Goal: Information Seeking & Learning: Learn about a topic

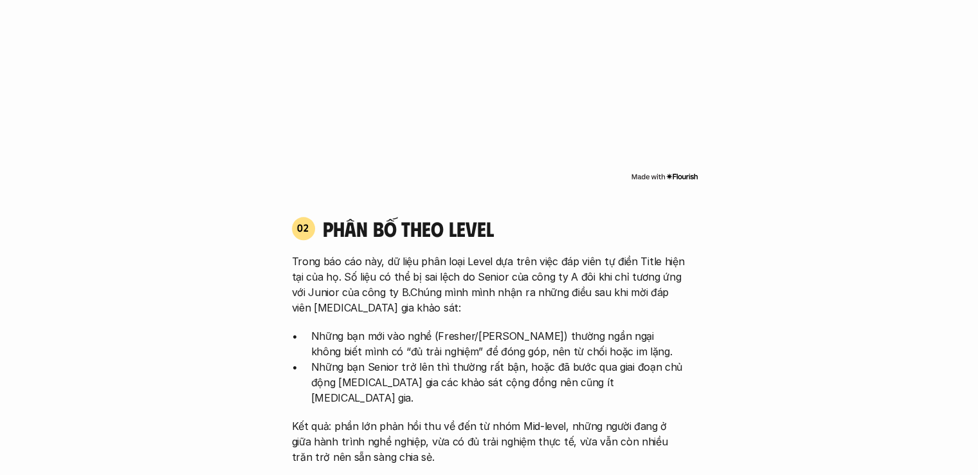
scroll to position [1222, 0]
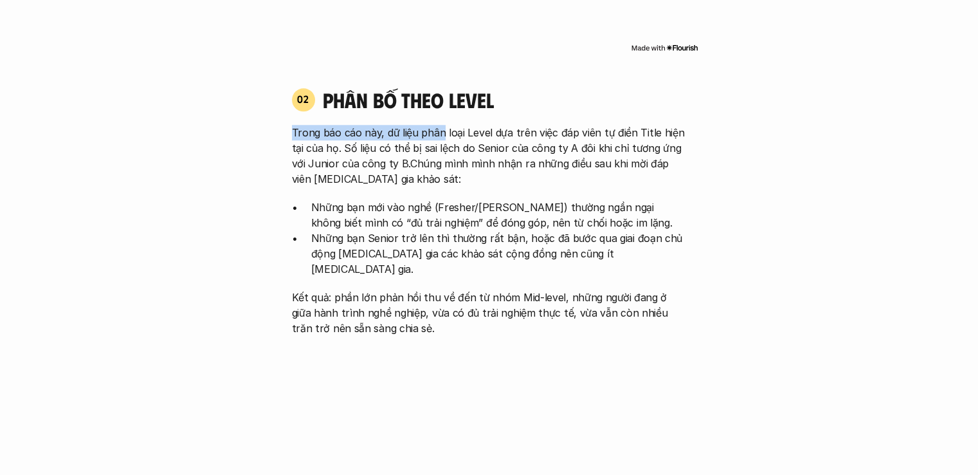
drag, startPoint x: 291, startPoint y: 134, endPoint x: 439, endPoint y: 134, distance: 147.9
click at [439, 134] on div "02 phân bố theo Level Trong báo cáo này, dữ liệu phân loại Level dựa trên việc …" at bounding box center [489, 211] width 418 height 249
click at [439, 154] on p "Trong báo cáo này, dữ liệu phân loại Level dựa trên việc đáp viên tự điền Title…" at bounding box center [489, 156] width 395 height 62
click at [357, 145] on p "Trong báo cáo này, dữ liệu phân loại Level dựa trên việc đáp viên tự điền Title…" at bounding box center [489, 156] width 395 height 62
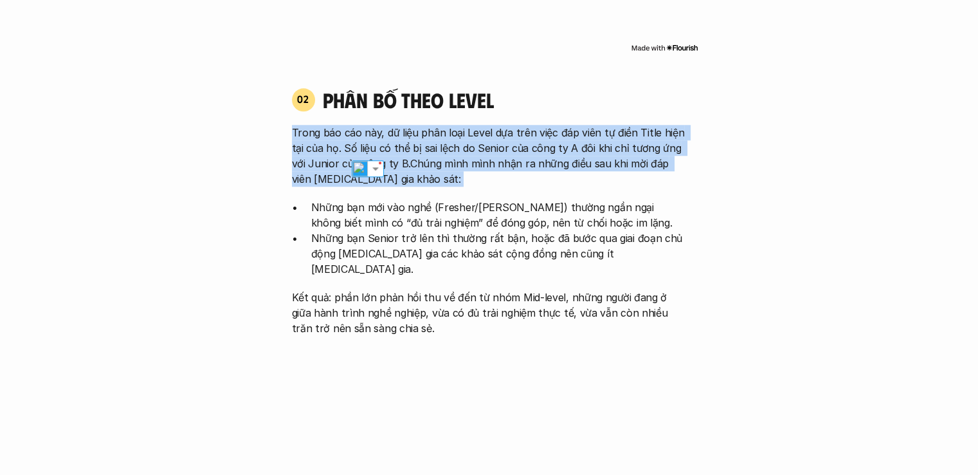
click at [357, 145] on p "Trong báo cáo này, dữ liệu phân loại Level dựa trên việc đáp viên tự điền Title…" at bounding box center [489, 156] width 395 height 62
click at [466, 161] on p "Trong báo cáo này, dữ liệu phân loại Level dựa trên việc đáp viên tự điền Title…" at bounding box center [489, 156] width 395 height 62
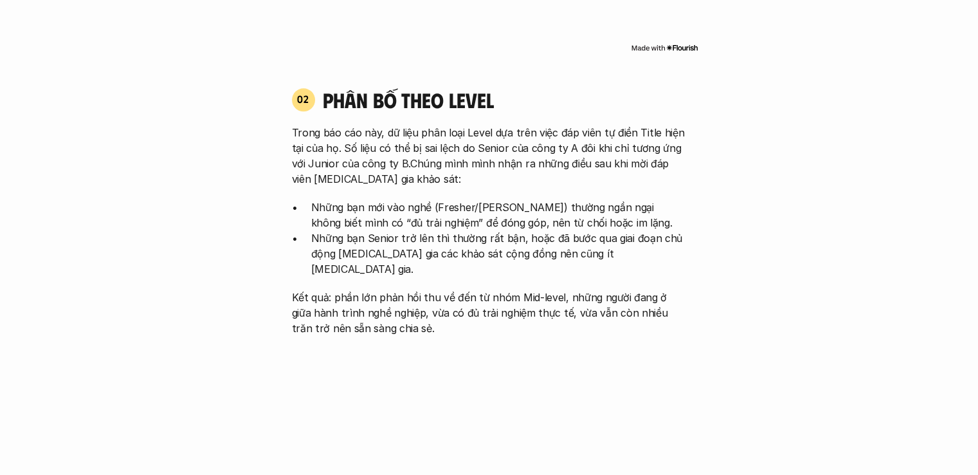
click at [403, 203] on p "Những bạn mới vào nghề (Fresher/[PERSON_NAME]) thường ngần ngại không biết mình…" at bounding box center [498, 214] width 375 height 31
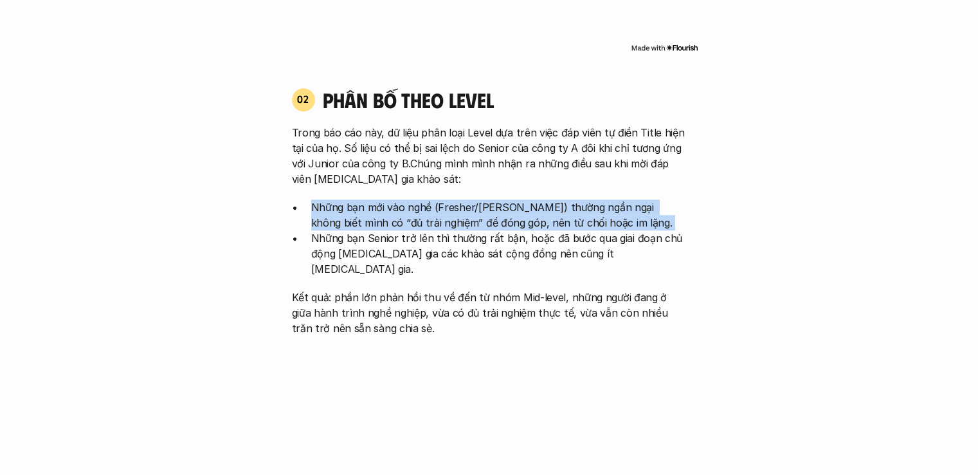
click at [403, 203] on p "Những bạn mới vào nghề (Fresher/[PERSON_NAME]) thường ngần ngại không biết mình…" at bounding box center [498, 214] width 375 height 31
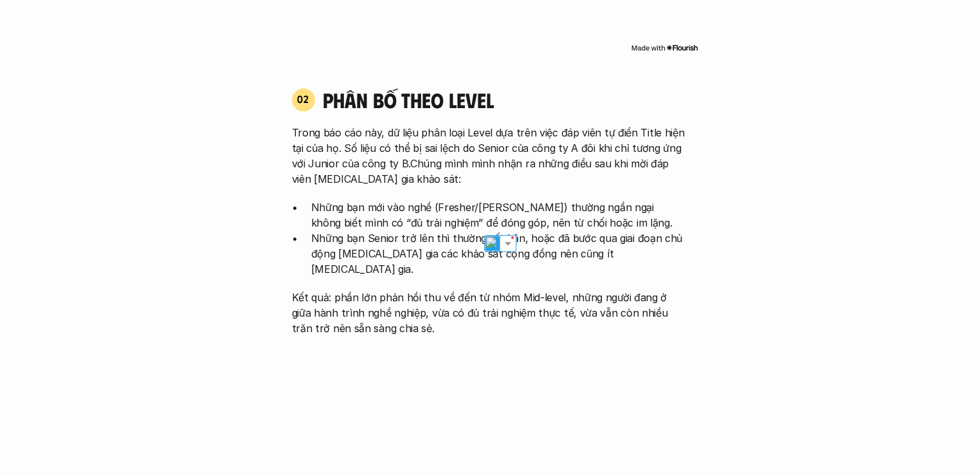
click at [375, 244] on p "Những bạn Senior trở lên thì thường rất bận, hoặc đã bước qua giai đoạn chủ độn…" at bounding box center [498, 253] width 375 height 46
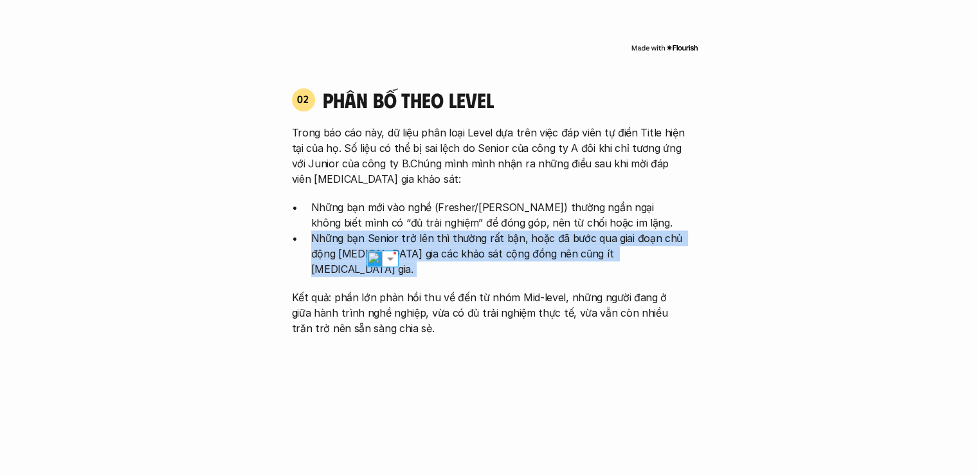
click at [375, 244] on p "Những bạn Senior trở lên thì thường rất bận, hoặc đã bước qua giai đoạn chủ độn…" at bounding box center [498, 253] width 375 height 46
click at [580, 251] on p "Những bạn Senior trở lên thì thường rất bận, hoặc đã bước qua giai đoạn chủ độn…" at bounding box center [498, 253] width 375 height 46
drag, startPoint x: 595, startPoint y: 253, endPoint x: 263, endPoint y: 239, distance: 332.1
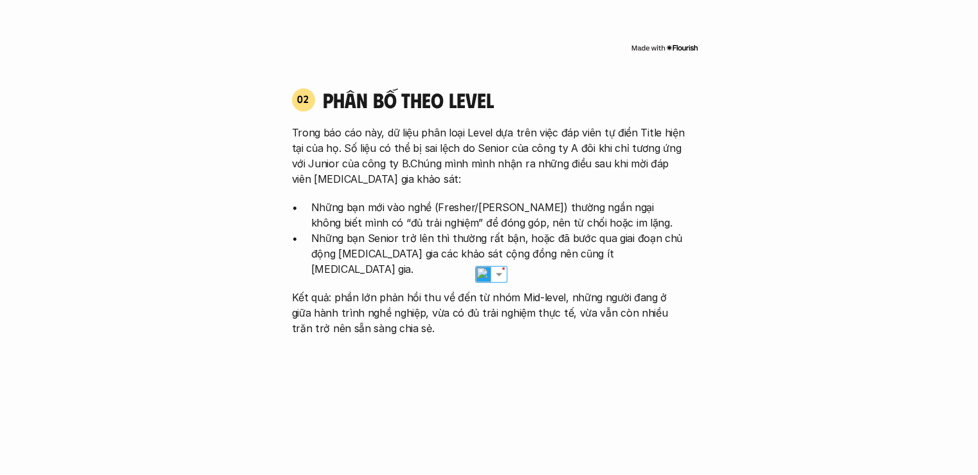
click at [315, 289] on p "Kết quả: phần lớn phản hồi thu về đến từ nhóm Mid-level, những người đang ở giữ…" at bounding box center [489, 312] width 395 height 46
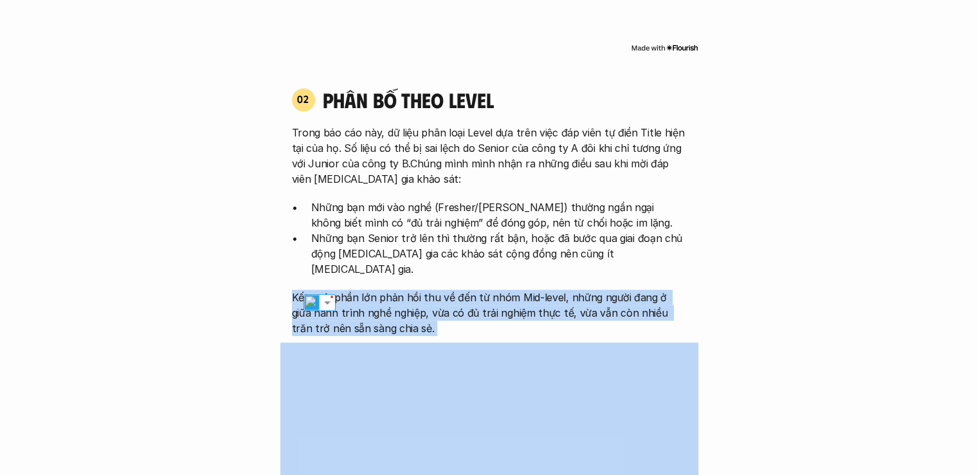
click at [315, 289] on p "Kết quả: phần lớn phản hồi thu về đến từ nhóm Mid-level, những người đang ở giữ…" at bounding box center [489, 312] width 395 height 46
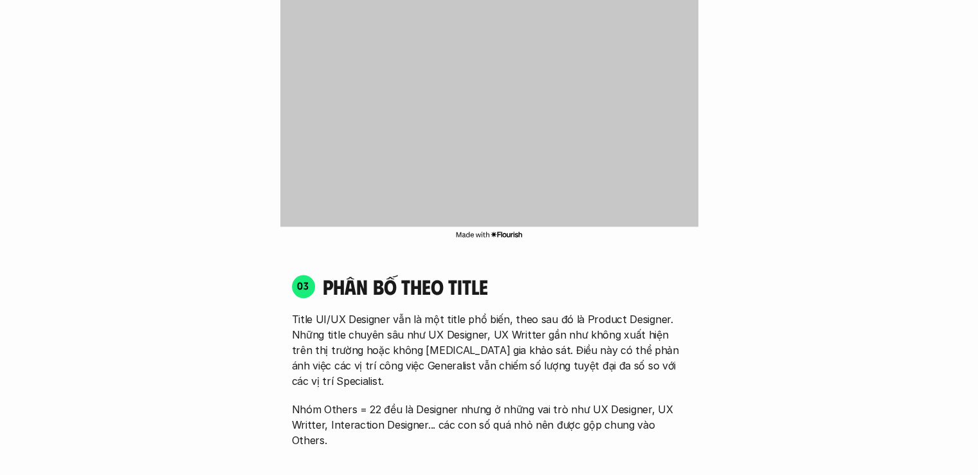
scroll to position [1736, 0]
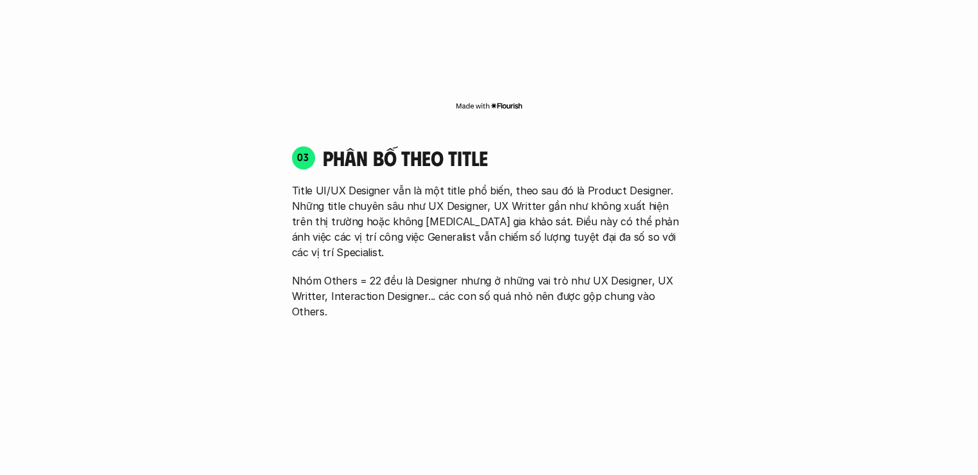
click at [339, 183] on p "Title UI/UX Designer vẫn là một title phổ biến, theo sau đó là Product Designer…" at bounding box center [489, 221] width 395 height 77
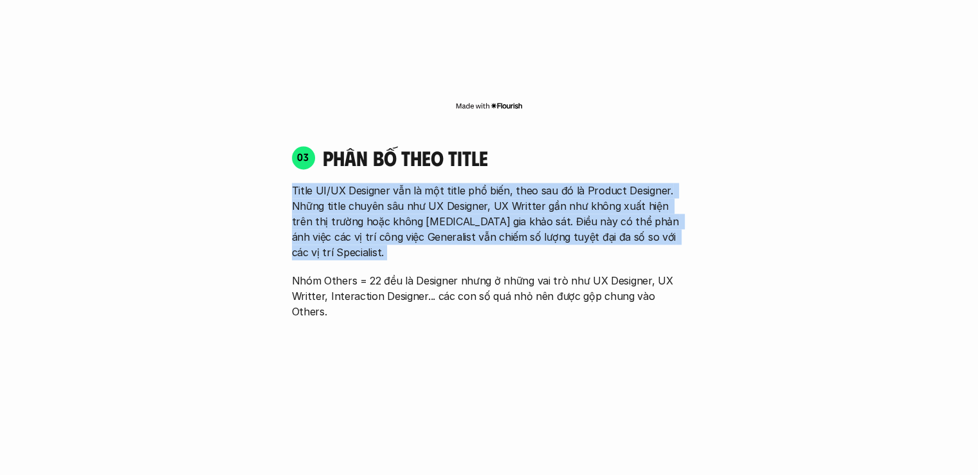
click at [339, 183] on p "Title UI/UX Designer vẫn là một title phổ biến, theo sau đó là Product Designer…" at bounding box center [489, 221] width 395 height 77
click at [464, 183] on p "Title UI/UX Designer vẫn là một title phổ biến, theo sau đó là Product Designer…" at bounding box center [489, 221] width 395 height 77
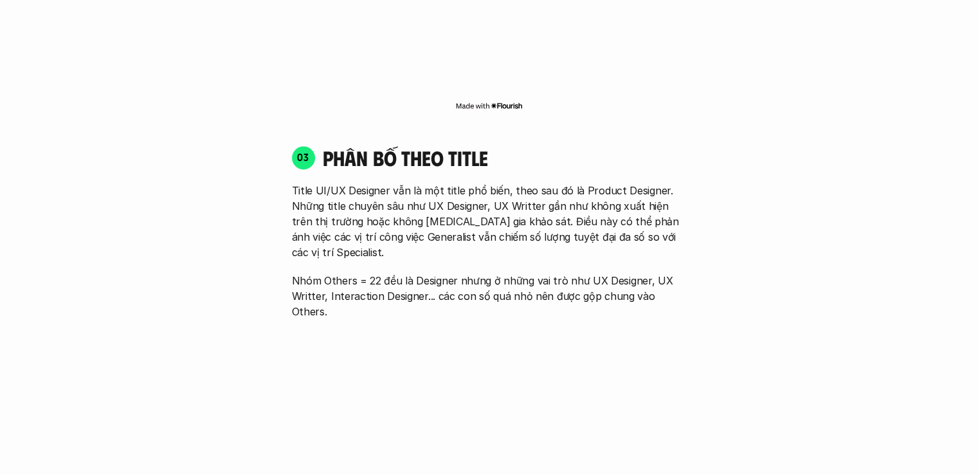
click at [344, 191] on p "Title UI/UX Designer vẫn là một title phổ biến, theo sau đó là Product Designer…" at bounding box center [489, 221] width 395 height 77
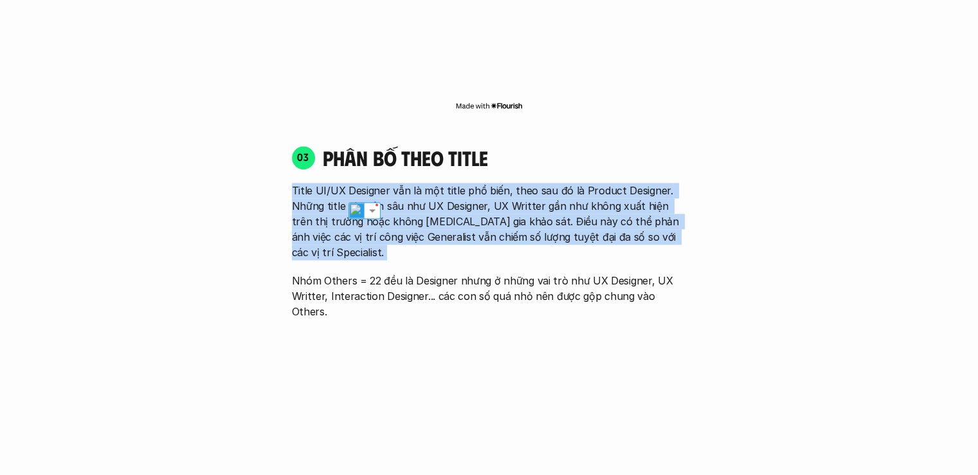
click at [344, 191] on p "Title UI/UX Designer vẫn là một title phổ biến, theo sau đó là Product Designer…" at bounding box center [489, 221] width 395 height 77
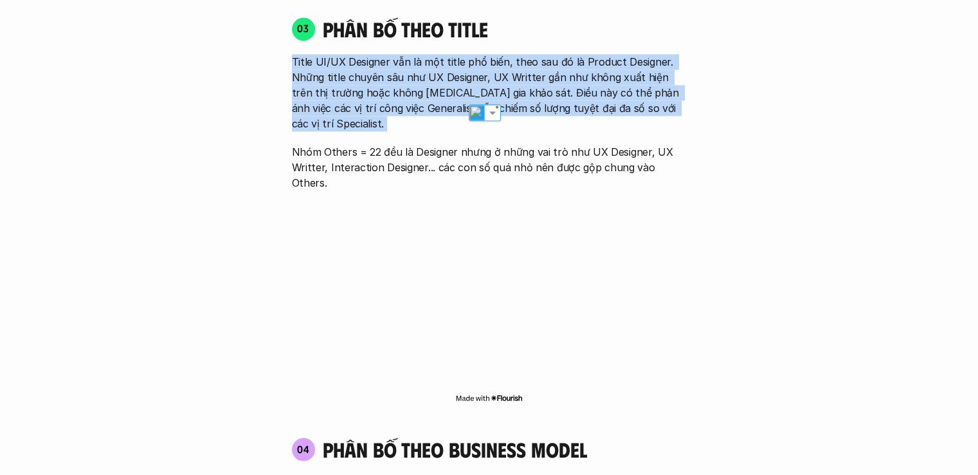
scroll to position [2186, 0]
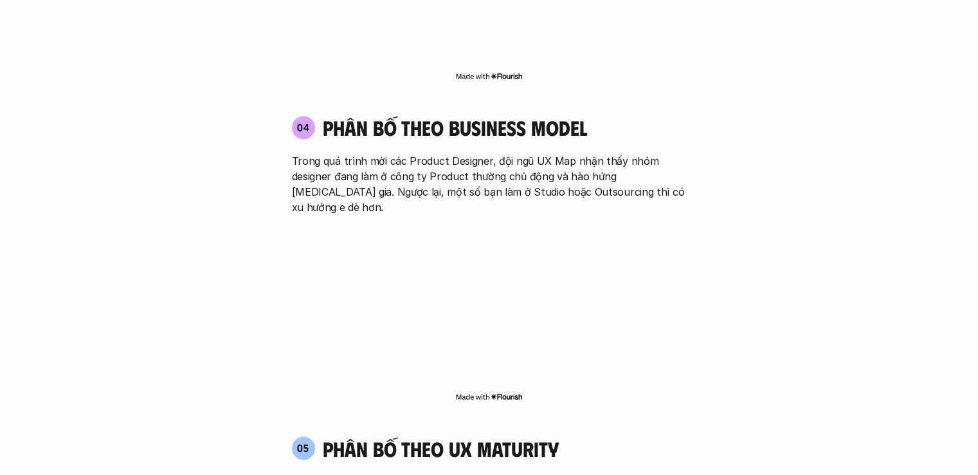
click at [342, 153] on p "Trong quá trình mời các Product Designer, đội ngũ UX Map nhận thấy nhóm designe…" at bounding box center [489, 184] width 395 height 62
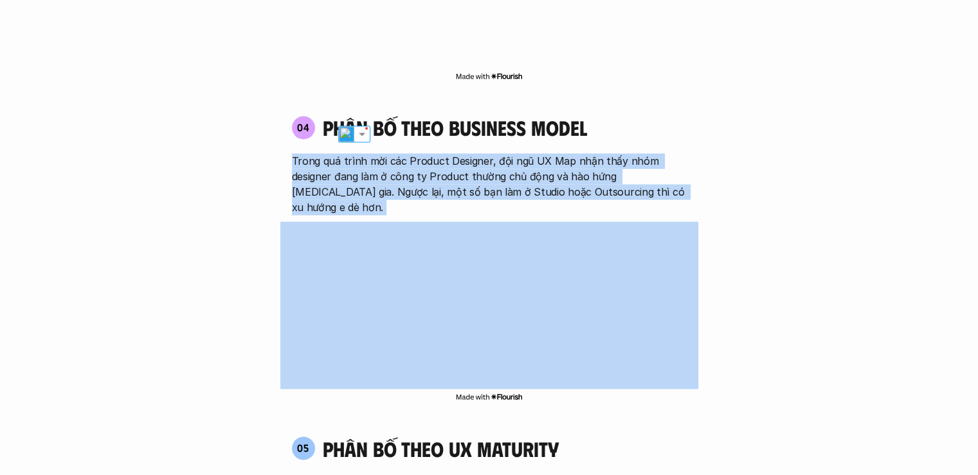
click at [342, 153] on p "Trong quá trình mời các Product Designer, đội ngũ UX Map nhận thấy nhóm designe…" at bounding box center [489, 184] width 395 height 62
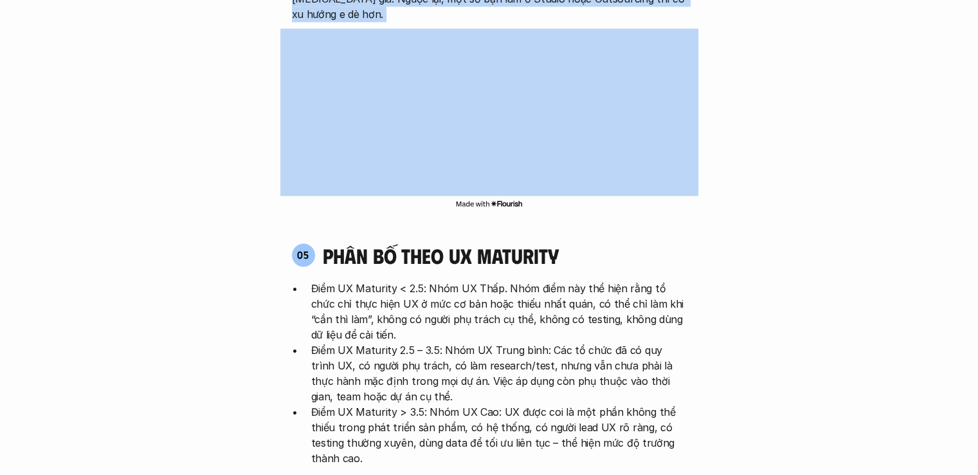
scroll to position [2443, 0]
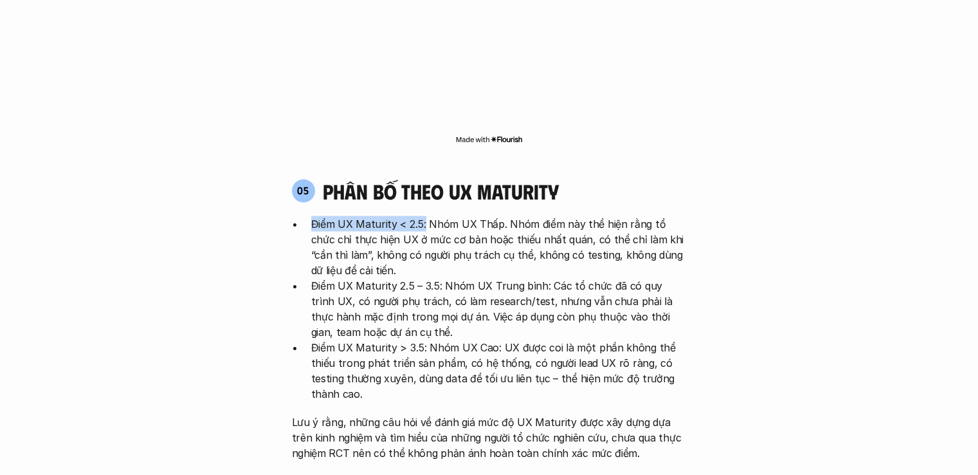
drag, startPoint x: 314, startPoint y: 156, endPoint x: 424, endPoint y: 155, distance: 110.0
click at [424, 215] on p "Điểm UX Maturity < 2.5: Nhóm UX Thấp. Nhóm điểm này thể hiện rằng tổ chức chỉ t…" at bounding box center [498, 246] width 375 height 62
click at [502, 215] on p "Điểm UX Maturity < 2.5: Nhóm UX Thấp. Nhóm điểm này thể hiện rằng tổ chức chỉ t…" at bounding box center [498, 246] width 375 height 62
click at [348, 277] on p "Điểm UX Maturity 2.5 – 3.5: Nhóm UX Trung bình: Các tổ chức đã có quy trình UX,…" at bounding box center [498, 308] width 375 height 62
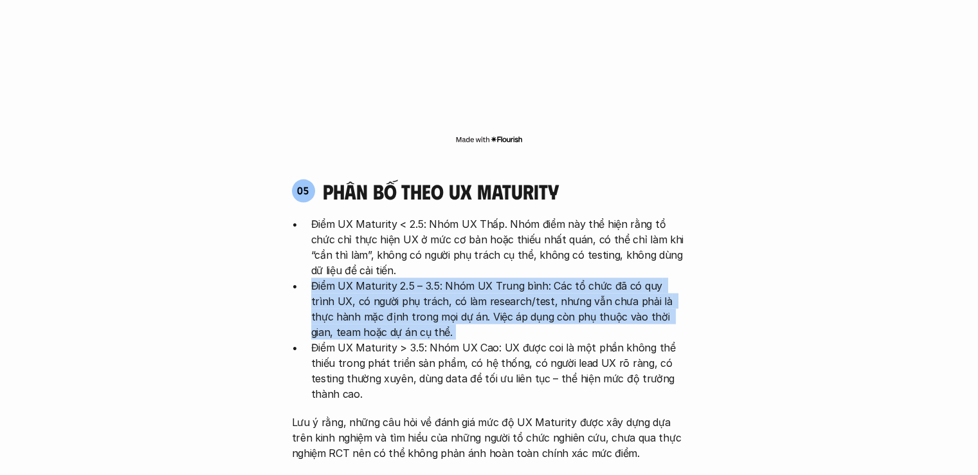
click at [348, 277] on p "Điểm UX Maturity 2.5 – 3.5: Nhóm UX Trung bình: Các tổ chức đã có quy trình UX,…" at bounding box center [498, 308] width 375 height 62
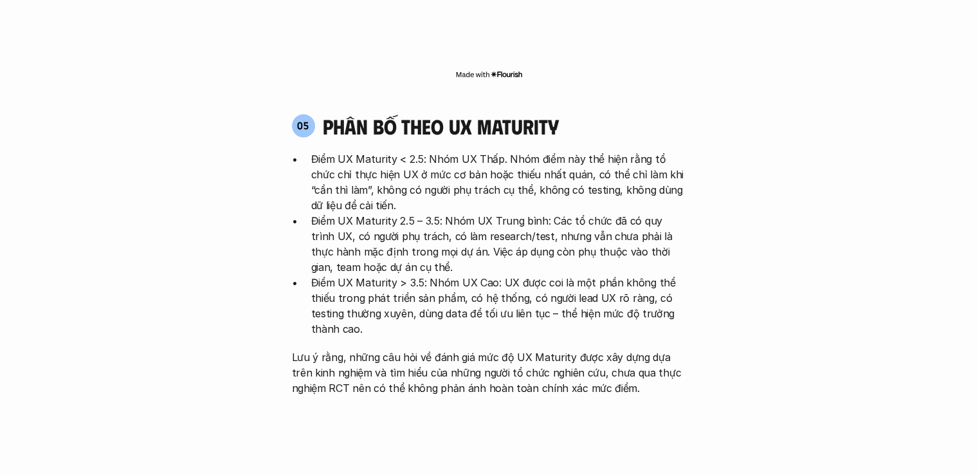
click at [350, 275] on p "Điểm UX Maturity > 3.5: Nhóm UX Cao: UX được coi là một phần không thể thiếu tr…" at bounding box center [498, 306] width 375 height 62
click at [403, 275] on p "Điểm UX Maturity > 3.5: Nhóm UX Cao: UX được coi là một phần không thể thiếu tr…" at bounding box center [498, 306] width 375 height 62
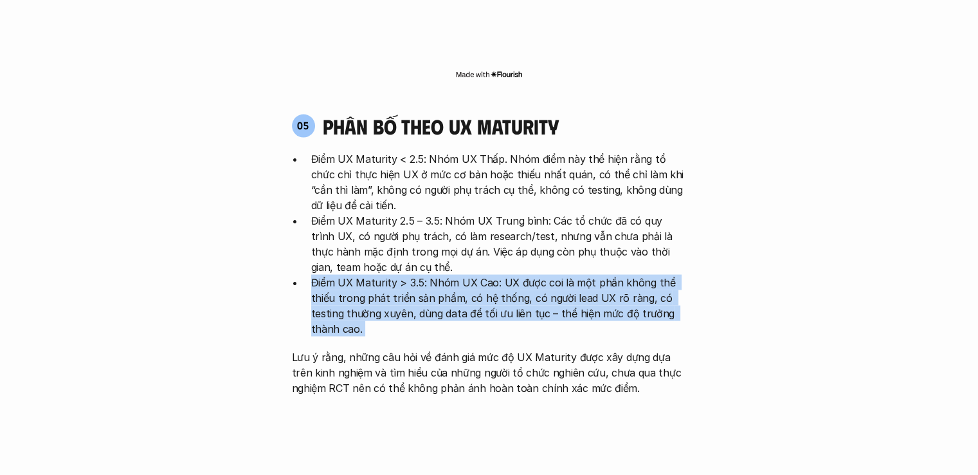
click at [403, 275] on p "Điểm UX Maturity > 3.5: Nhóm UX Cao: UX được coi là một phần không thể thiếu tr…" at bounding box center [498, 306] width 375 height 62
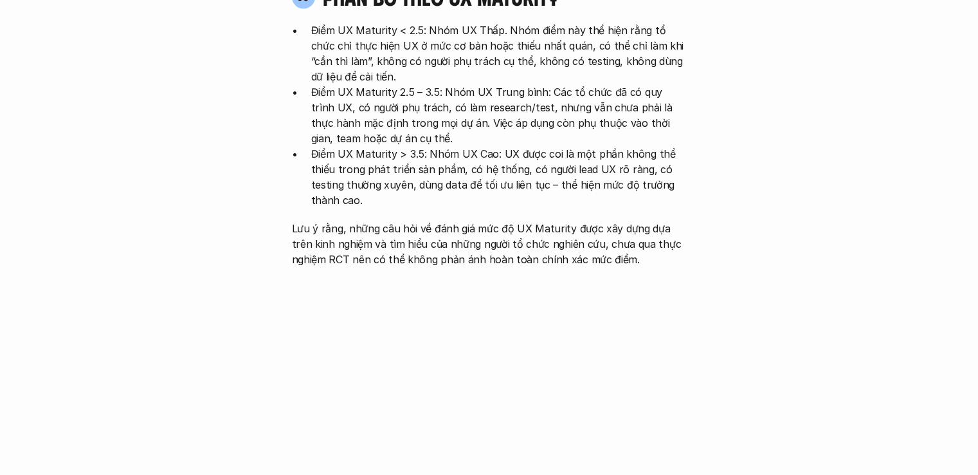
click at [401, 221] on p "Lưu ý rằng, những câu hỏi về đánh giá mức độ UX Maturity được xây dựng dựa trên…" at bounding box center [489, 244] width 395 height 46
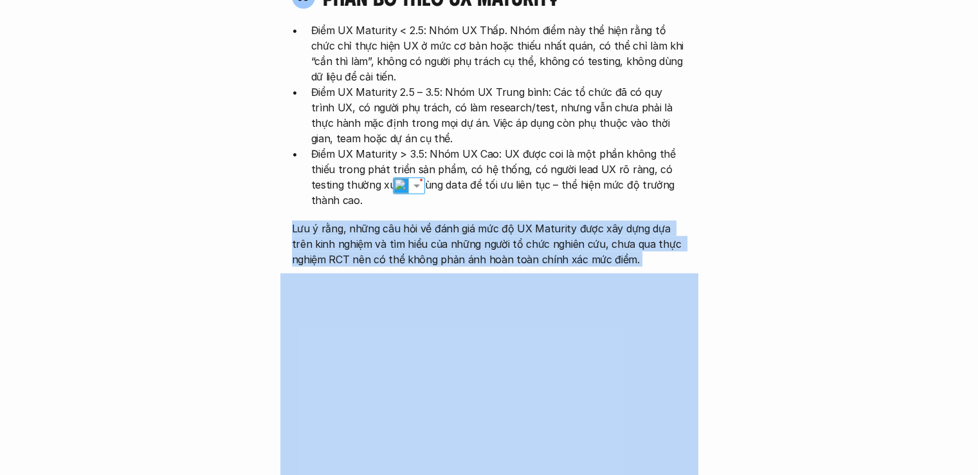
click at [401, 221] on p "Lưu ý rằng, những câu hỏi về đánh giá mức độ UX Maturity được xây dựng dựa trên…" at bounding box center [489, 244] width 395 height 46
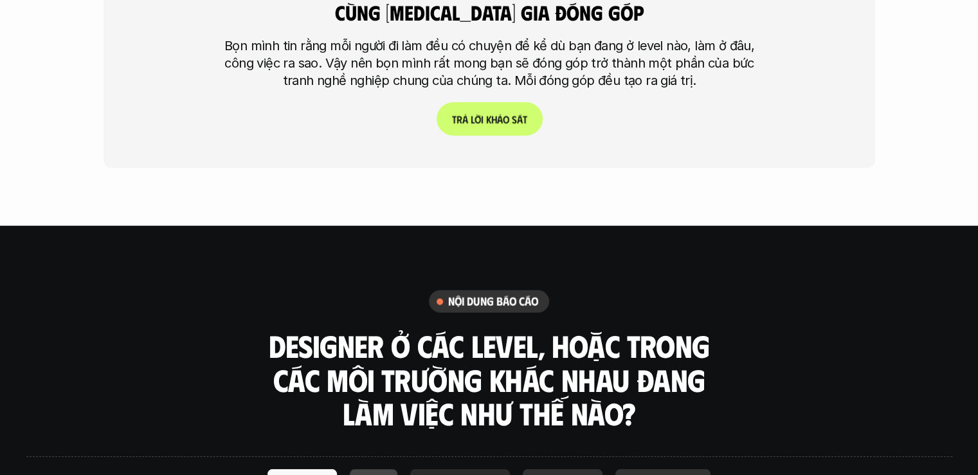
scroll to position [0, 0]
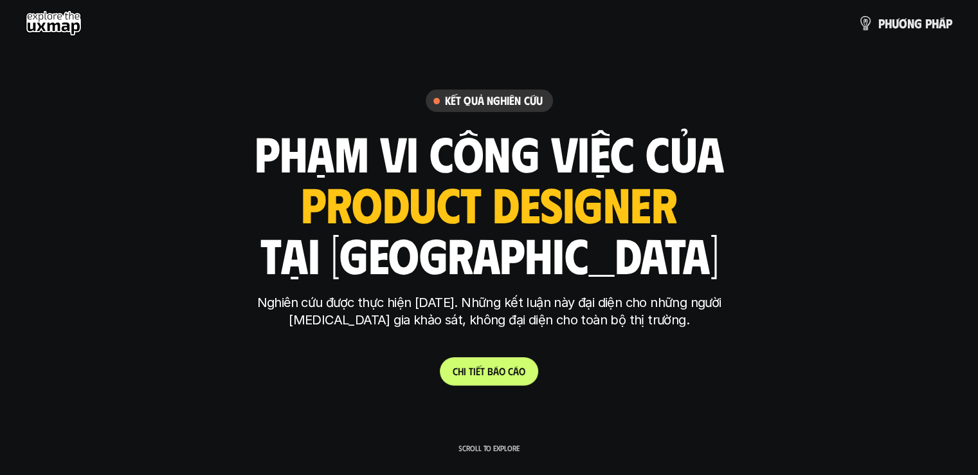
click at [491, 156] on h1 "phạm vi công việc của" at bounding box center [489, 152] width 469 height 54
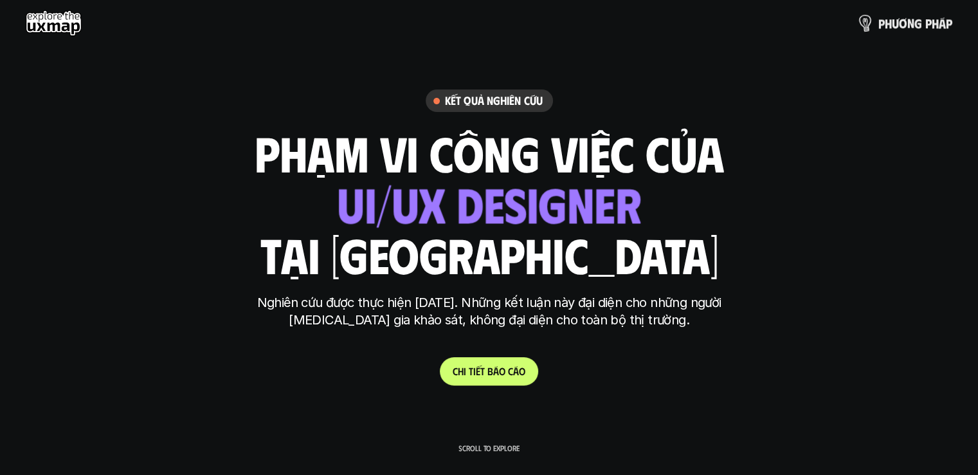
click at [889, 20] on p "p h ư ơ n g p h á p" at bounding box center [915, 23] width 74 height 14
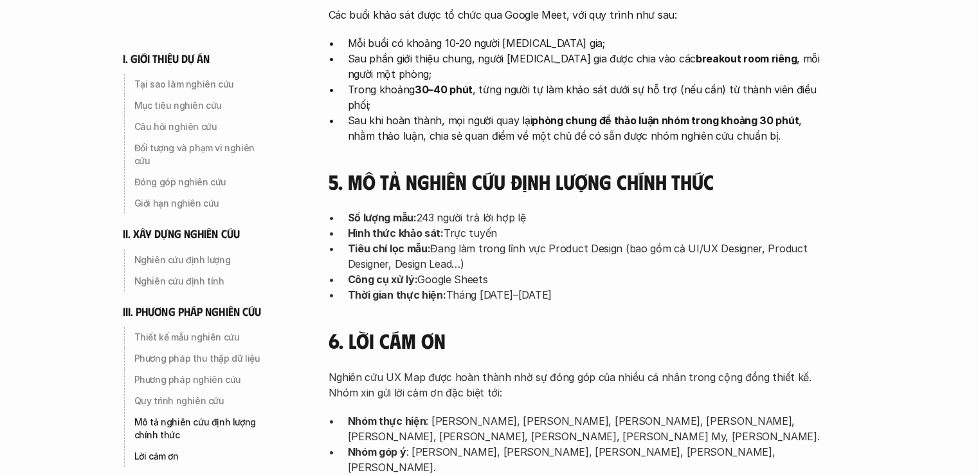
scroll to position [4259, 0]
